Goal: Navigation & Orientation: Understand site structure

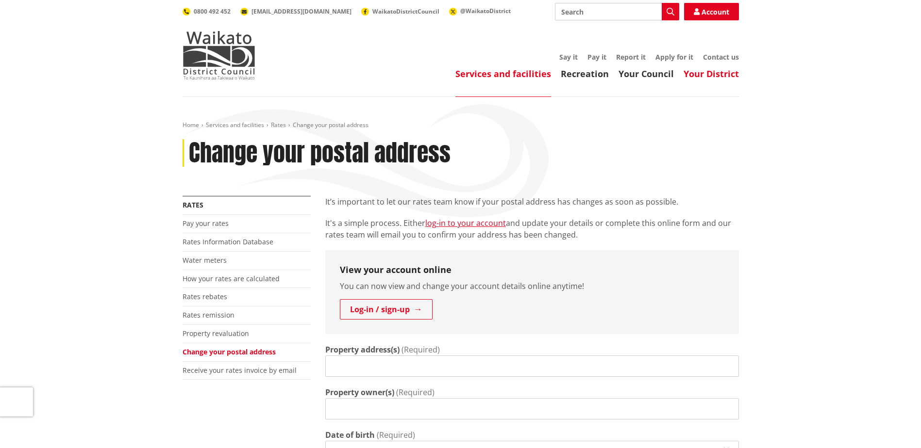
click at [721, 75] on link "Your District" at bounding box center [710, 74] width 55 height 12
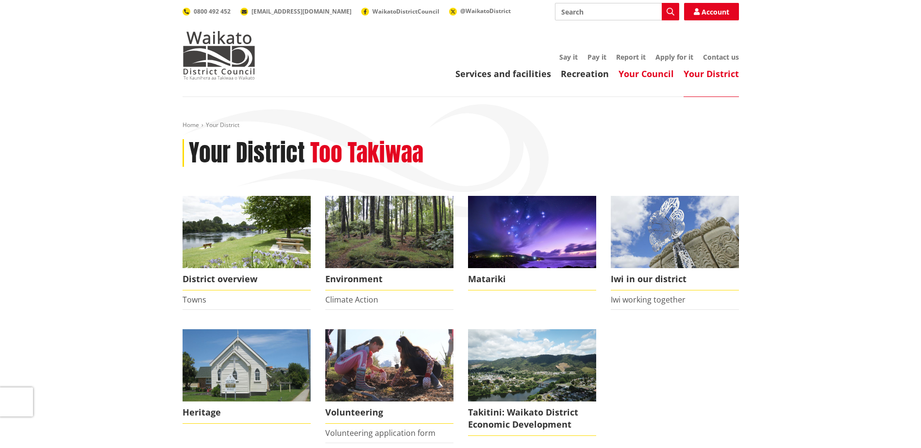
click at [657, 73] on link "Your Council" at bounding box center [645, 74] width 55 height 12
